Goal: Task Accomplishment & Management: Use online tool/utility

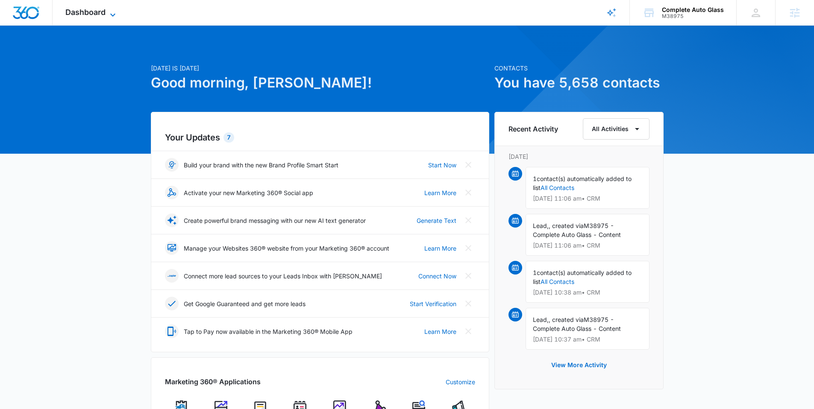
click at [98, 11] on span "Dashboard" at bounding box center [85, 12] width 40 height 9
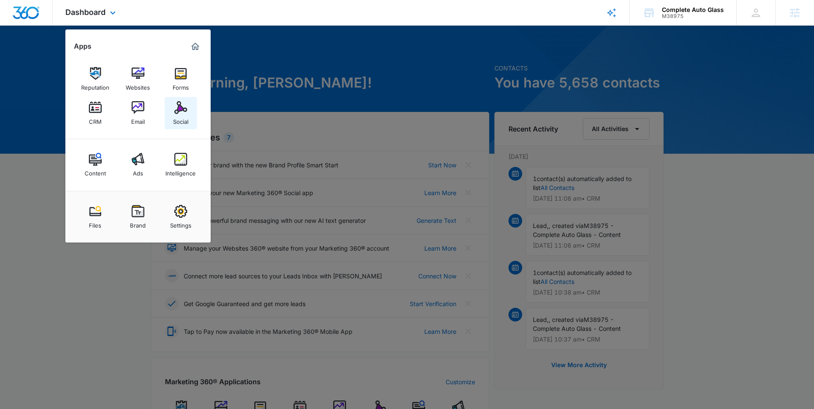
click at [182, 109] on img at bounding box center [180, 107] width 13 height 13
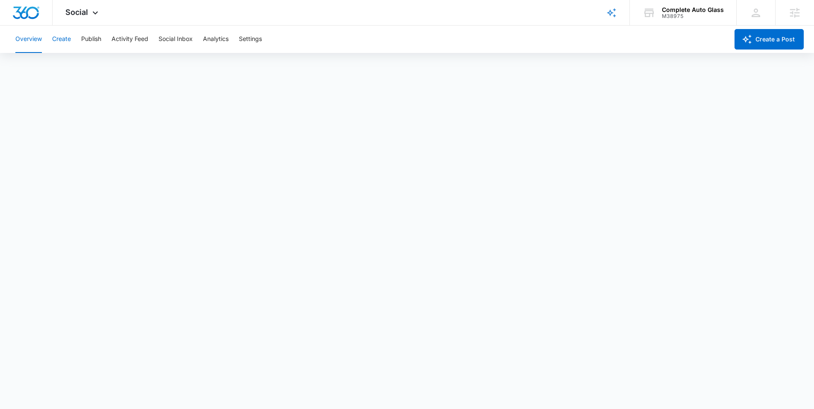
click at [67, 33] on button "Create" at bounding box center [61, 39] width 19 height 27
